Goal: Register for event/course

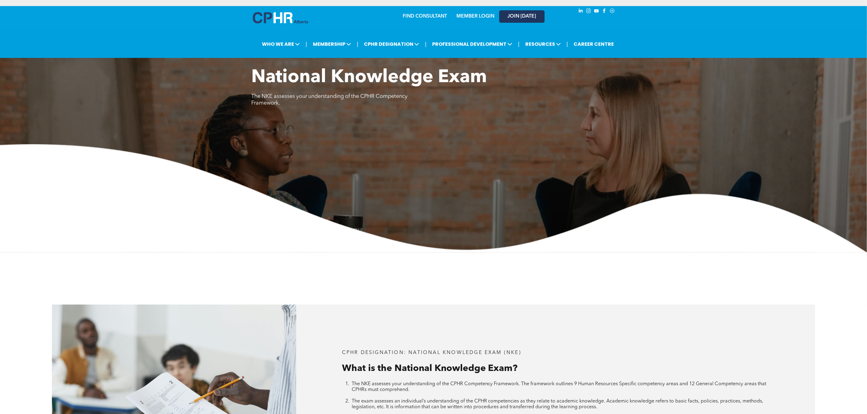
click at [507, 19] on span "JOIN [DATE]" at bounding box center [521, 17] width 29 height 6
click at [456, 19] on link "MEMBER LOGIN" at bounding box center [475, 16] width 38 height 5
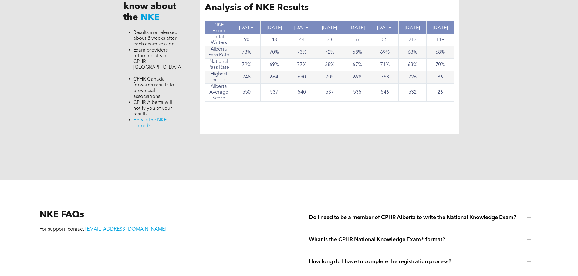
scroll to position [713, 0]
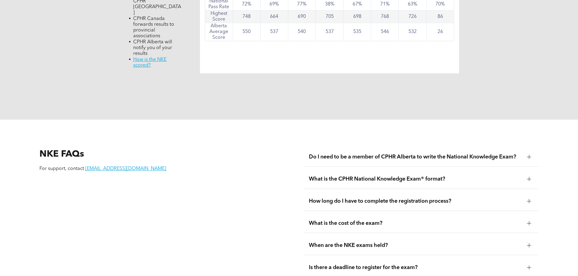
click at [0, 0] on link "Member Profile" at bounding box center [0, 0] width 0 height 0
click at [0, 0] on div "Registering for the NKE Log in to your Member Profile Select 'NKE - Exam and Wa…" at bounding box center [0, 0] width 0 height 0
click at [0, 0] on p "Registering for the NKE" at bounding box center [0, 0] width 0 height 0
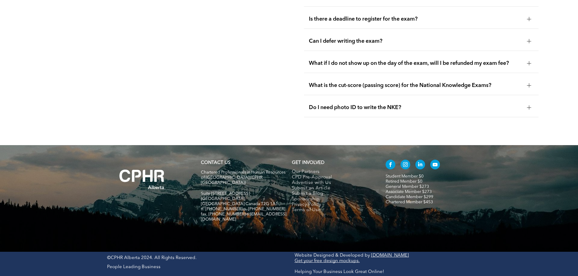
scroll to position [956, 0]
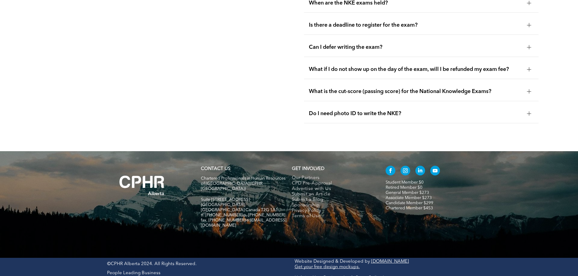
click at [0, 0] on div "MEMBER PROFILE" at bounding box center [0, 0] width 0 height 0
